Goal: Task Accomplishment & Management: Manage account settings

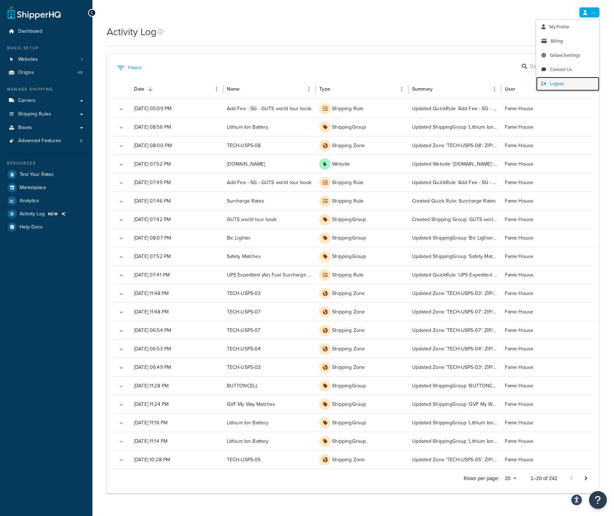
click at [562, 81] on span "Logout" at bounding box center [557, 83] width 14 height 7
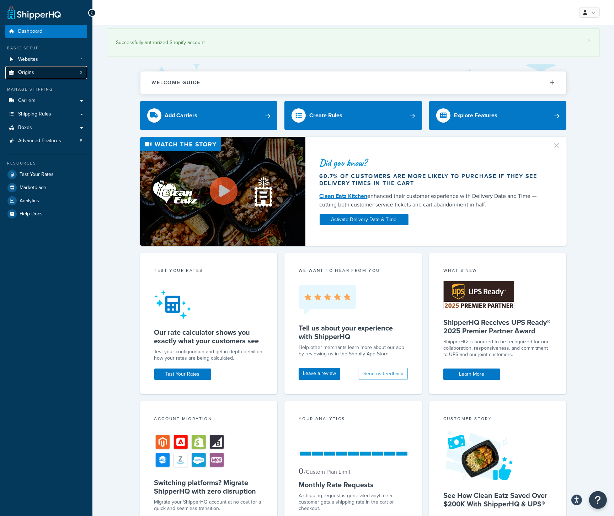
click at [43, 72] on link "Origins 2" at bounding box center [46, 72] width 82 height 13
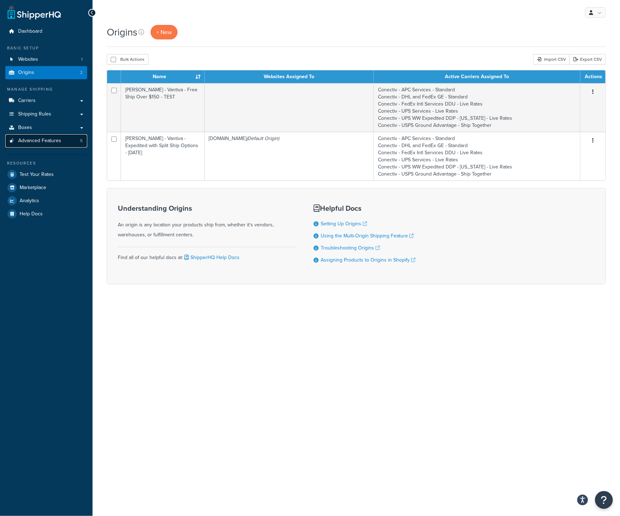
click at [40, 144] on span "Advanced Features" at bounding box center [39, 141] width 43 height 6
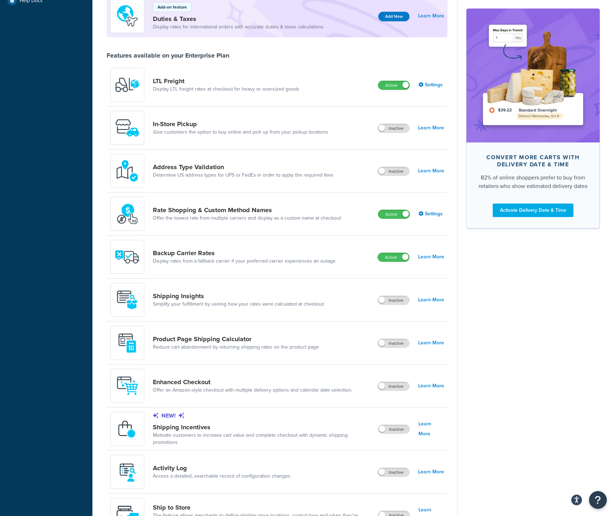
scroll to position [268, 0]
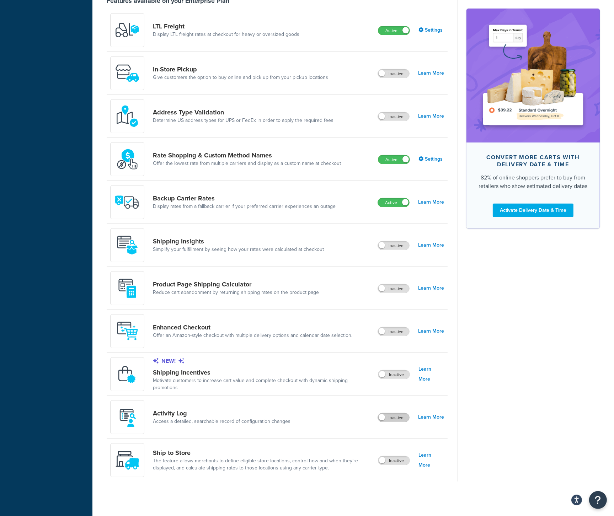
click at [403, 417] on label "Inactive" at bounding box center [393, 418] width 31 height 9
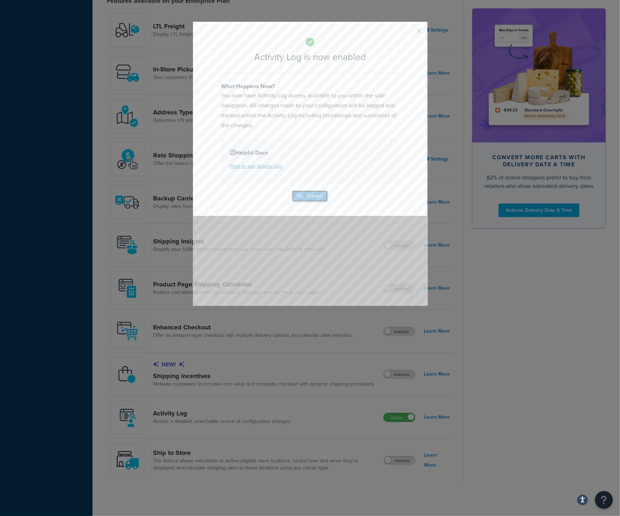
click at [322, 196] on button "Ok, Thanks!" at bounding box center [310, 196] width 36 height 11
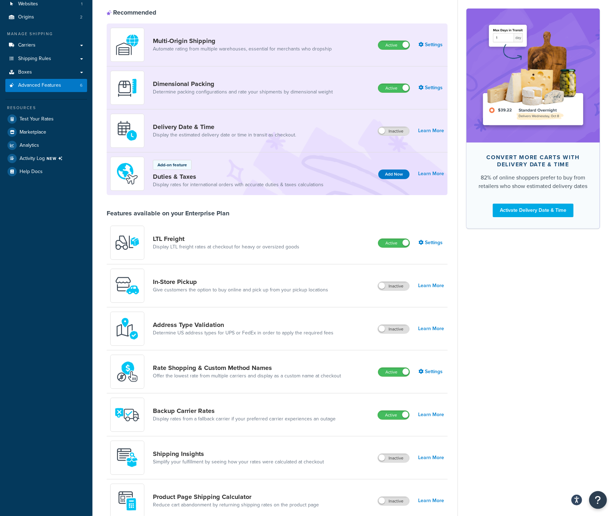
scroll to position [55, 0]
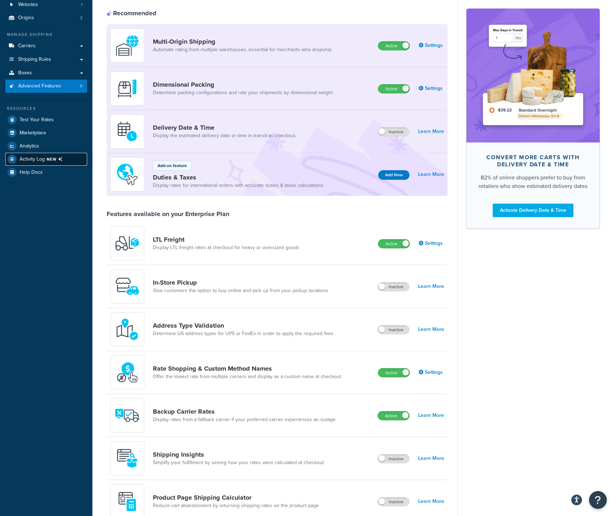
click at [49, 157] on span "NEW" at bounding box center [56, 160] width 19 height 6
